Goal: Check status: Check status

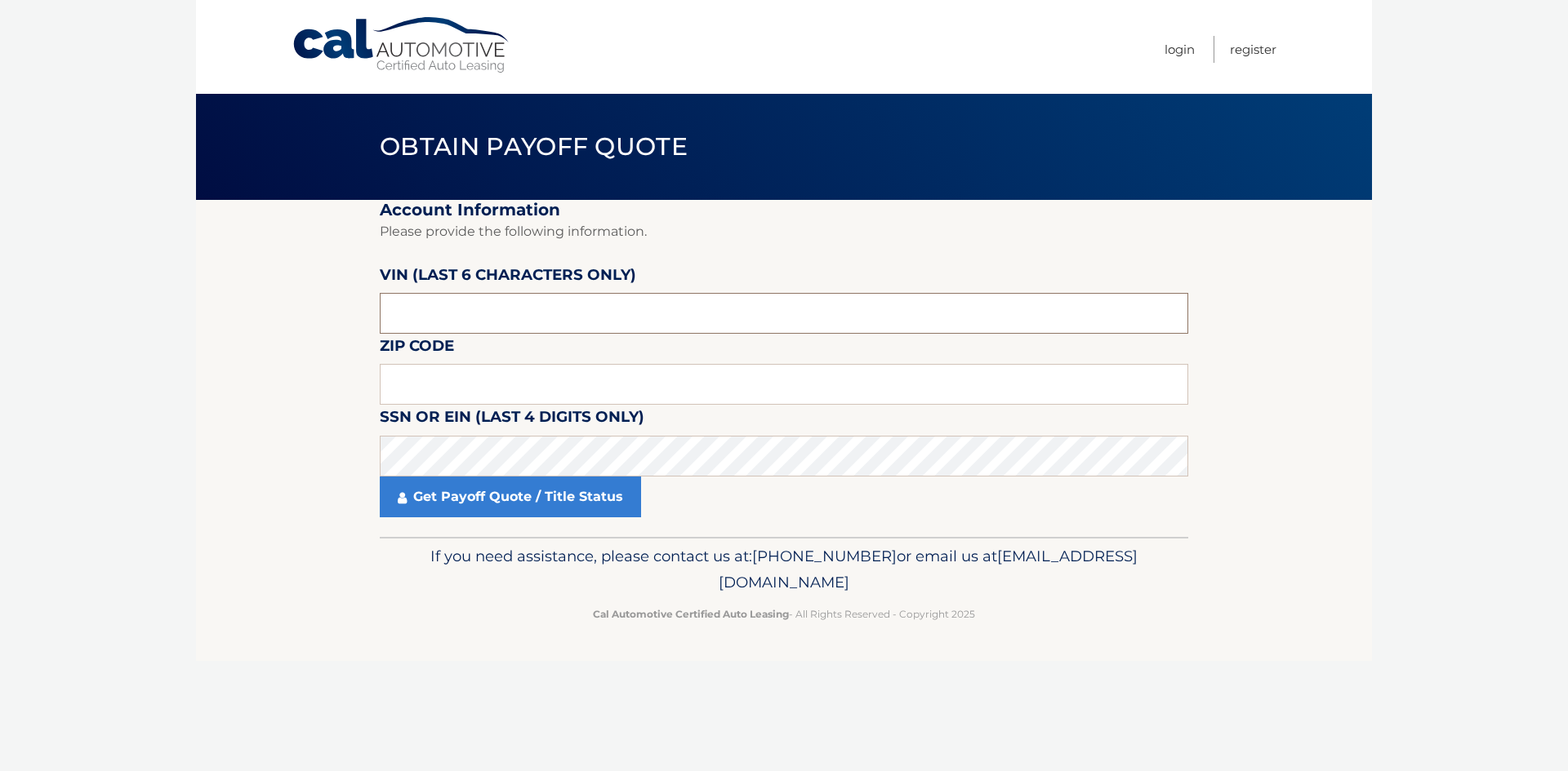
click at [534, 314] on input "text" at bounding box center [784, 313] width 808 height 41
paste input "NE0218"
type input "NE0218"
click at [453, 383] on input "text" at bounding box center [784, 384] width 808 height 41
type input "15102"
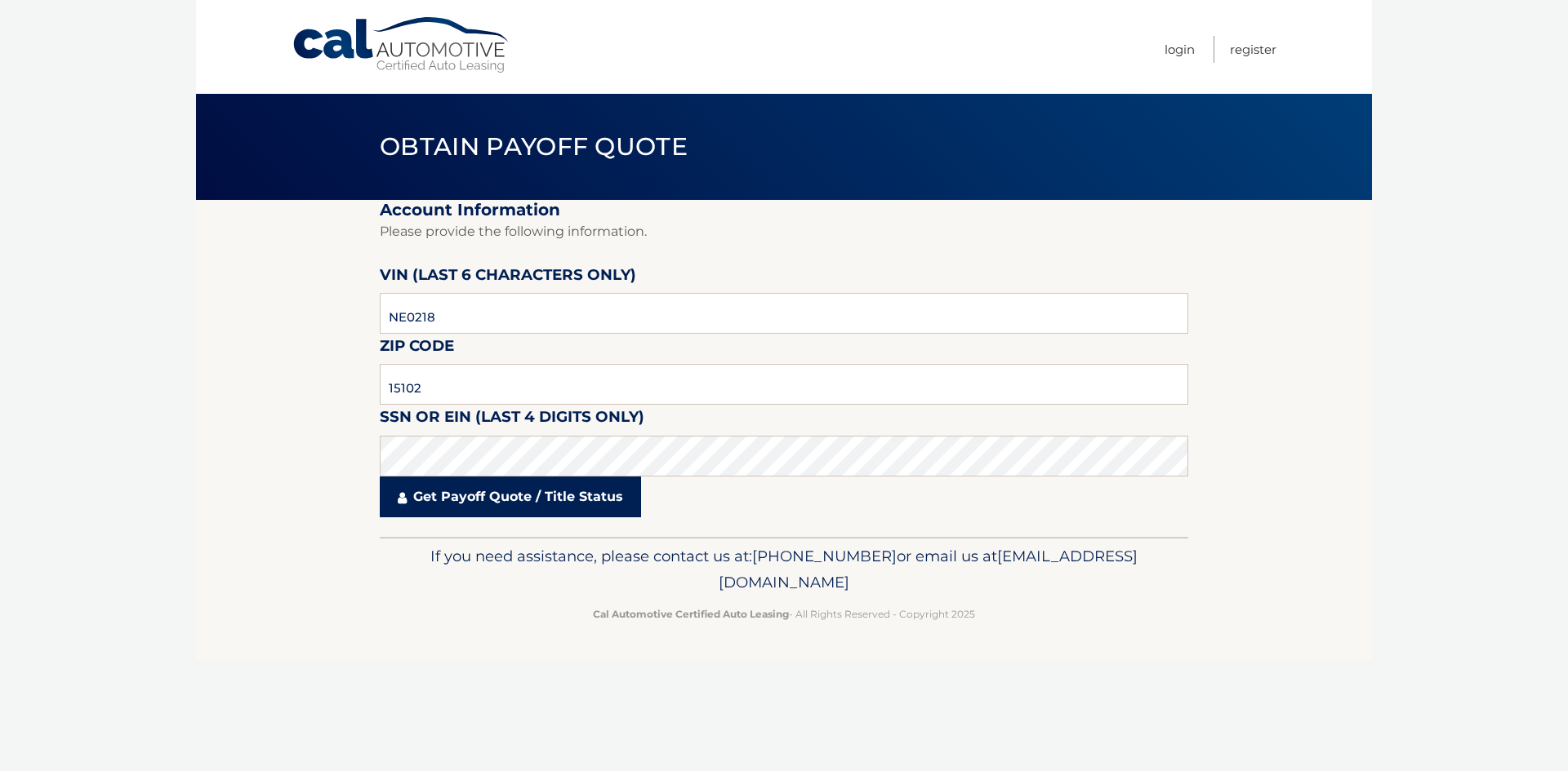
click at [498, 511] on link "Get Payoff Quote / Title Status" at bounding box center [510, 496] width 261 height 41
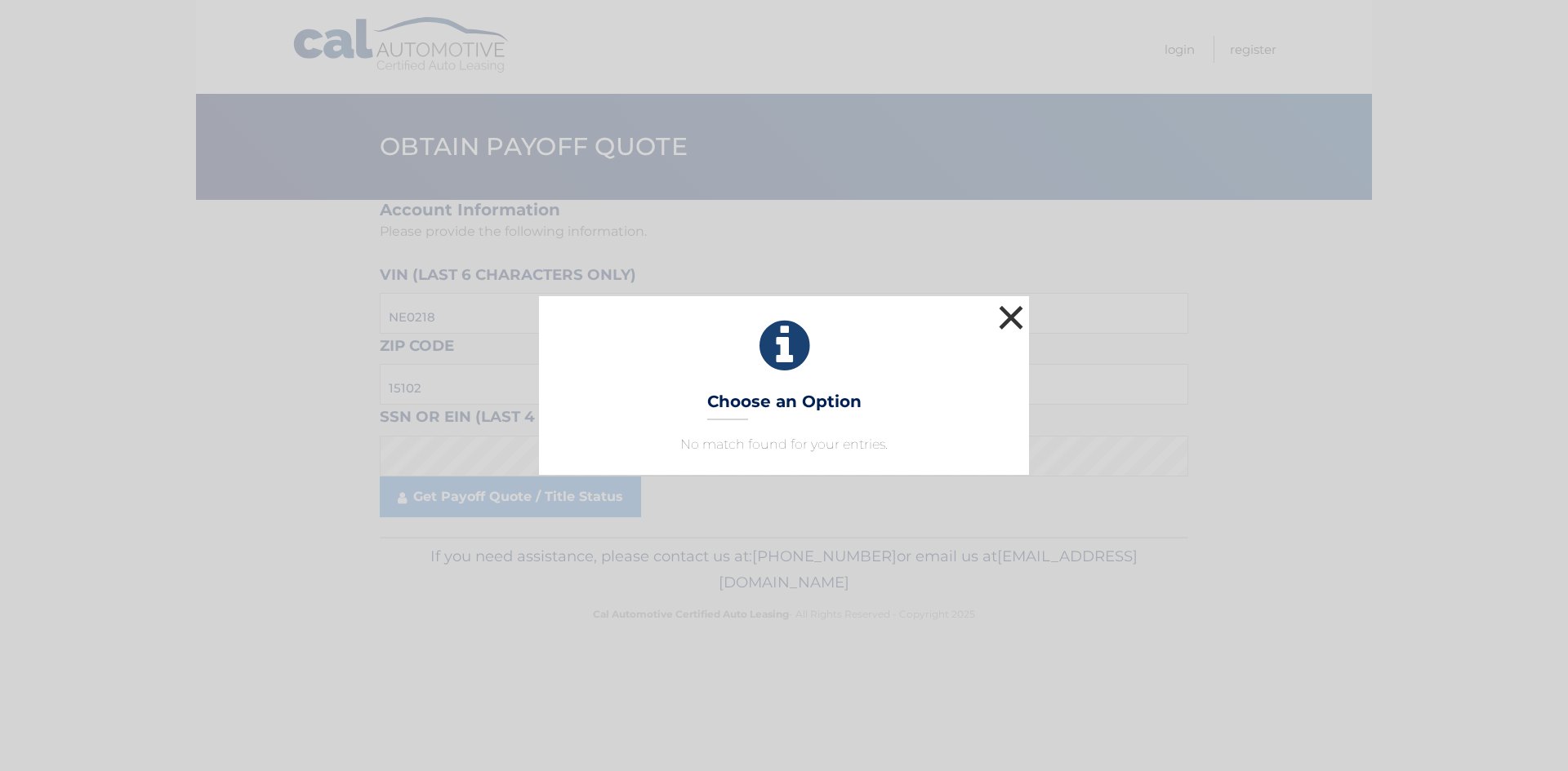
click at [1005, 317] on button "×" at bounding box center [1010, 317] width 33 height 33
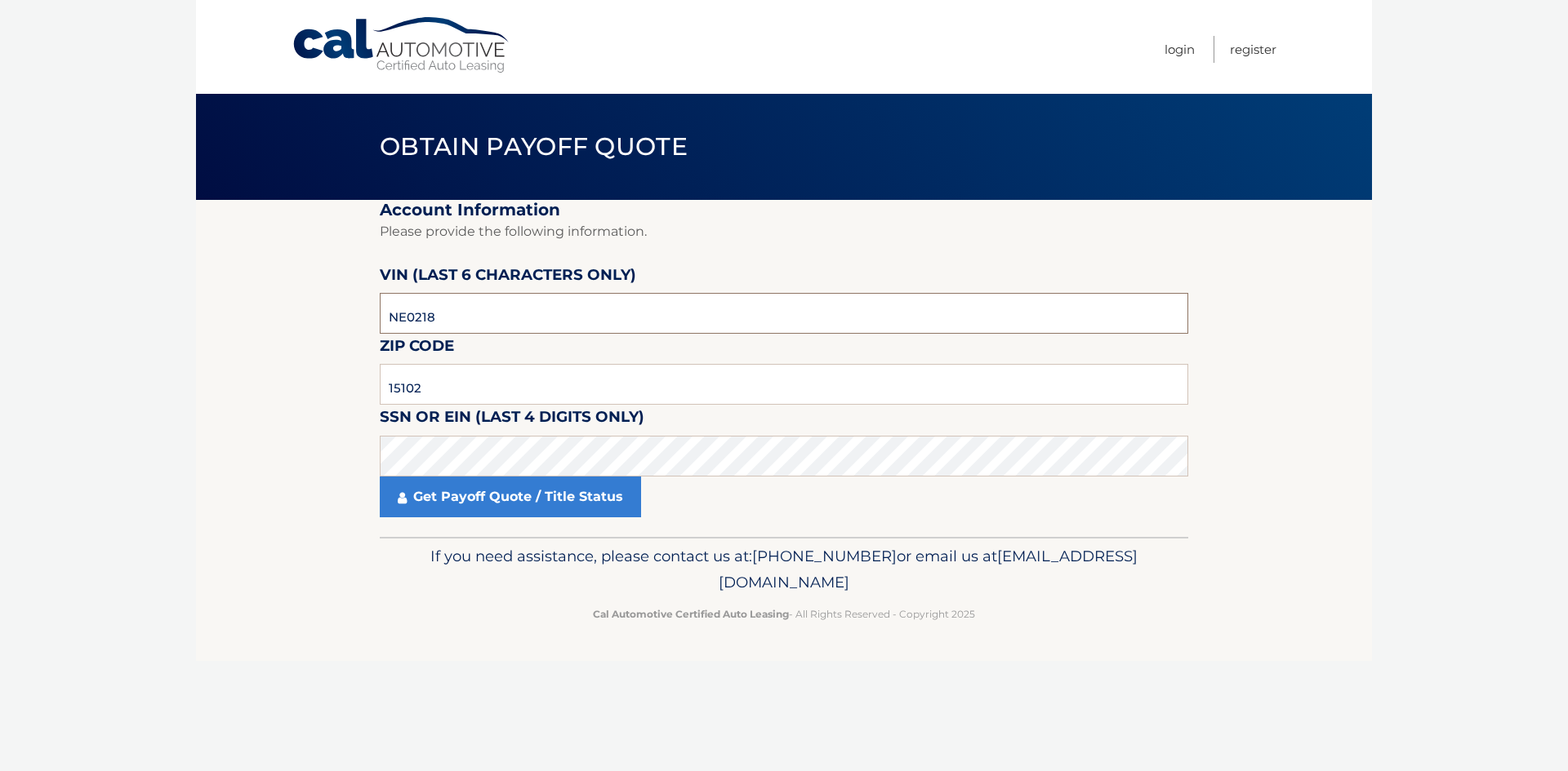
drag, startPoint x: 463, startPoint y: 311, endPoint x: 379, endPoint y: 334, distance: 87.1
click at [380, 334] on fieldset "Account Information Please provide the following information. VIN (last 6 chara…" at bounding box center [784, 369] width 808 height 337
type input "021852"
click at [606, 506] on link "Get Payoff Quote / Title Status" at bounding box center [510, 496] width 261 height 41
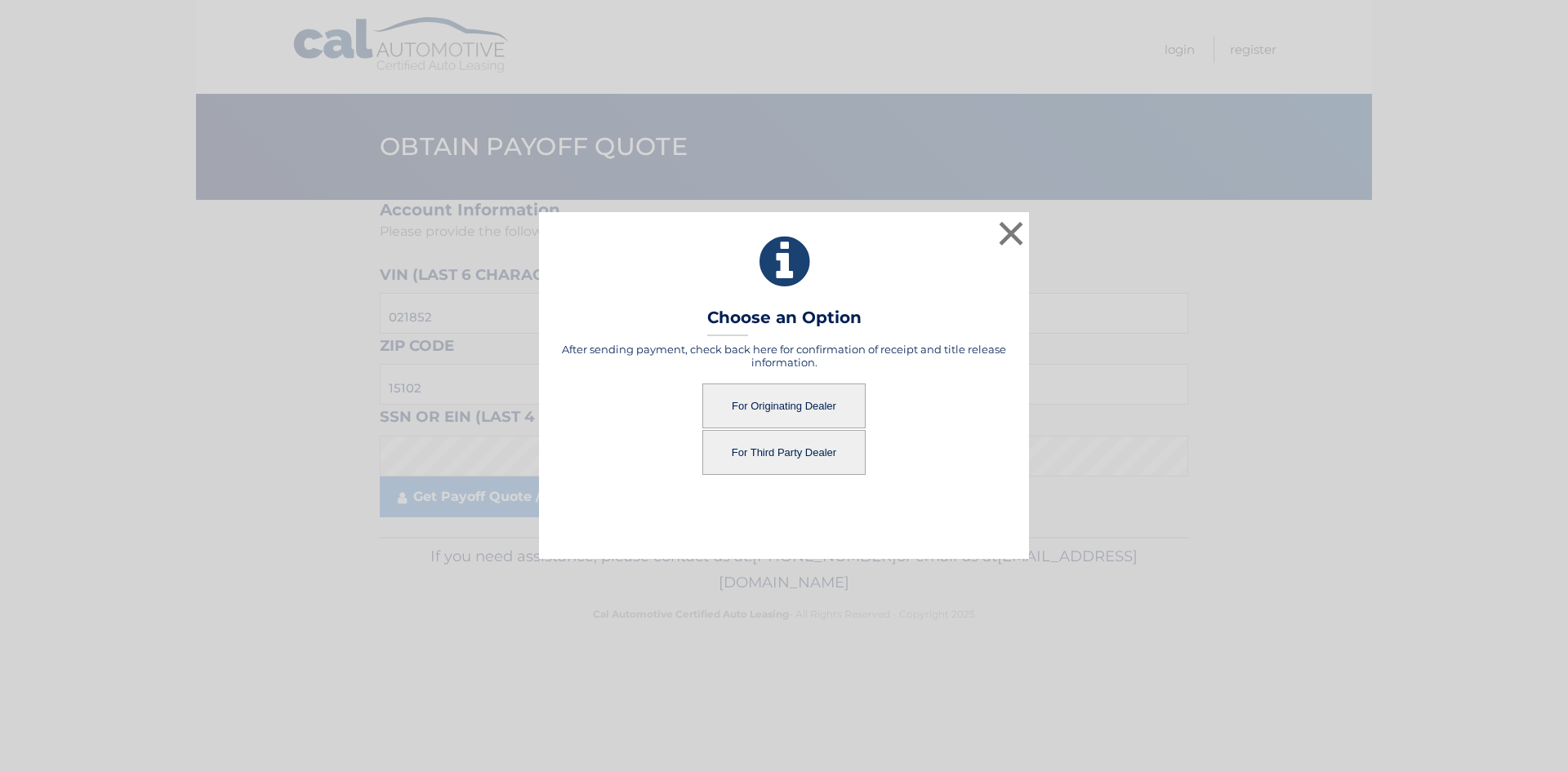
click at [772, 400] on button "For Originating Dealer" at bounding box center [784, 406] width 164 height 45
click at [780, 405] on button "For Originating Dealer" at bounding box center [784, 406] width 164 height 45
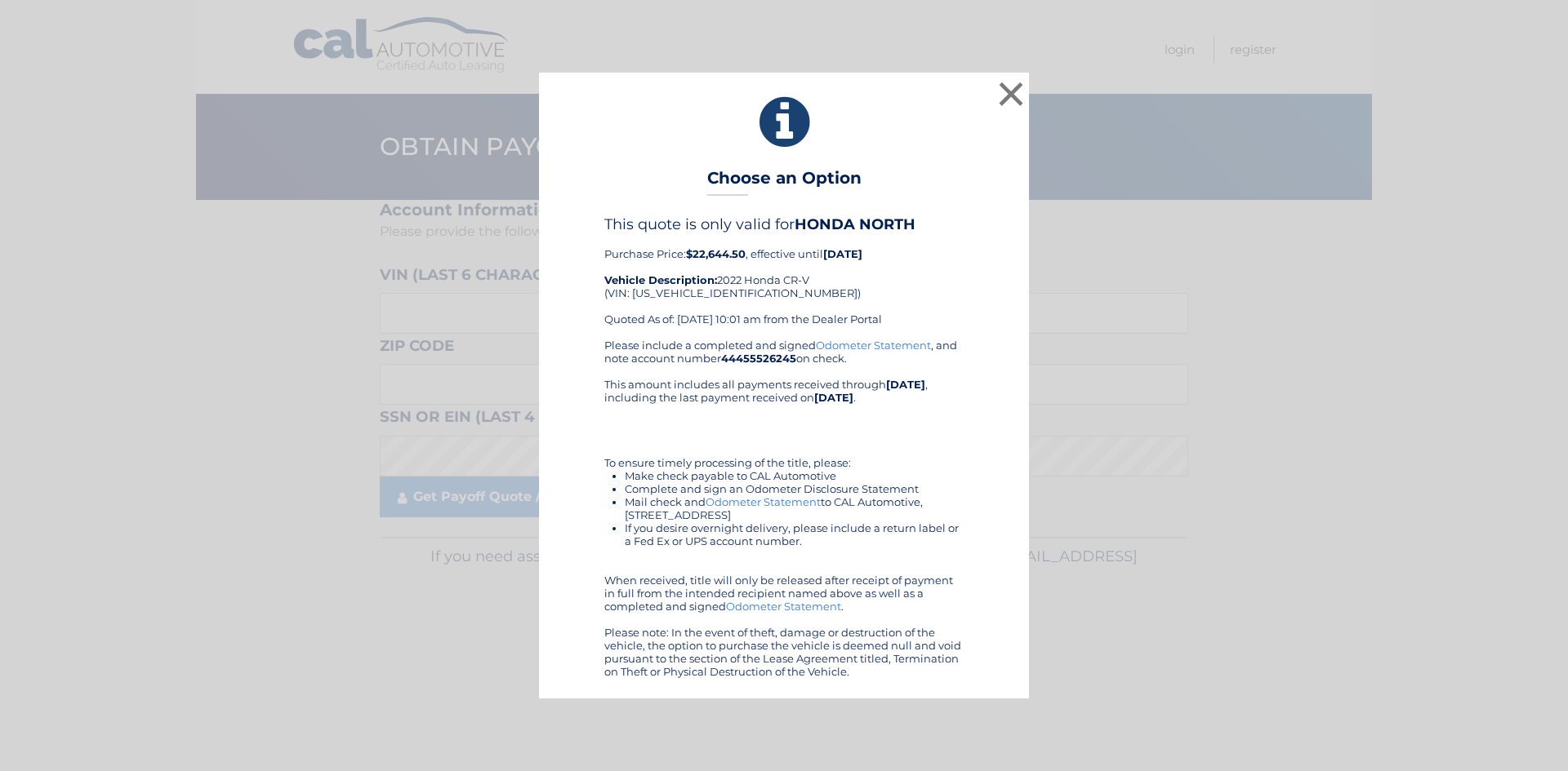
click at [787, 500] on link "Odometer Statement" at bounding box center [763, 502] width 115 height 13
click at [1016, 94] on button "×" at bounding box center [1010, 93] width 33 height 33
